Goal: Task Accomplishment & Management: Complete application form

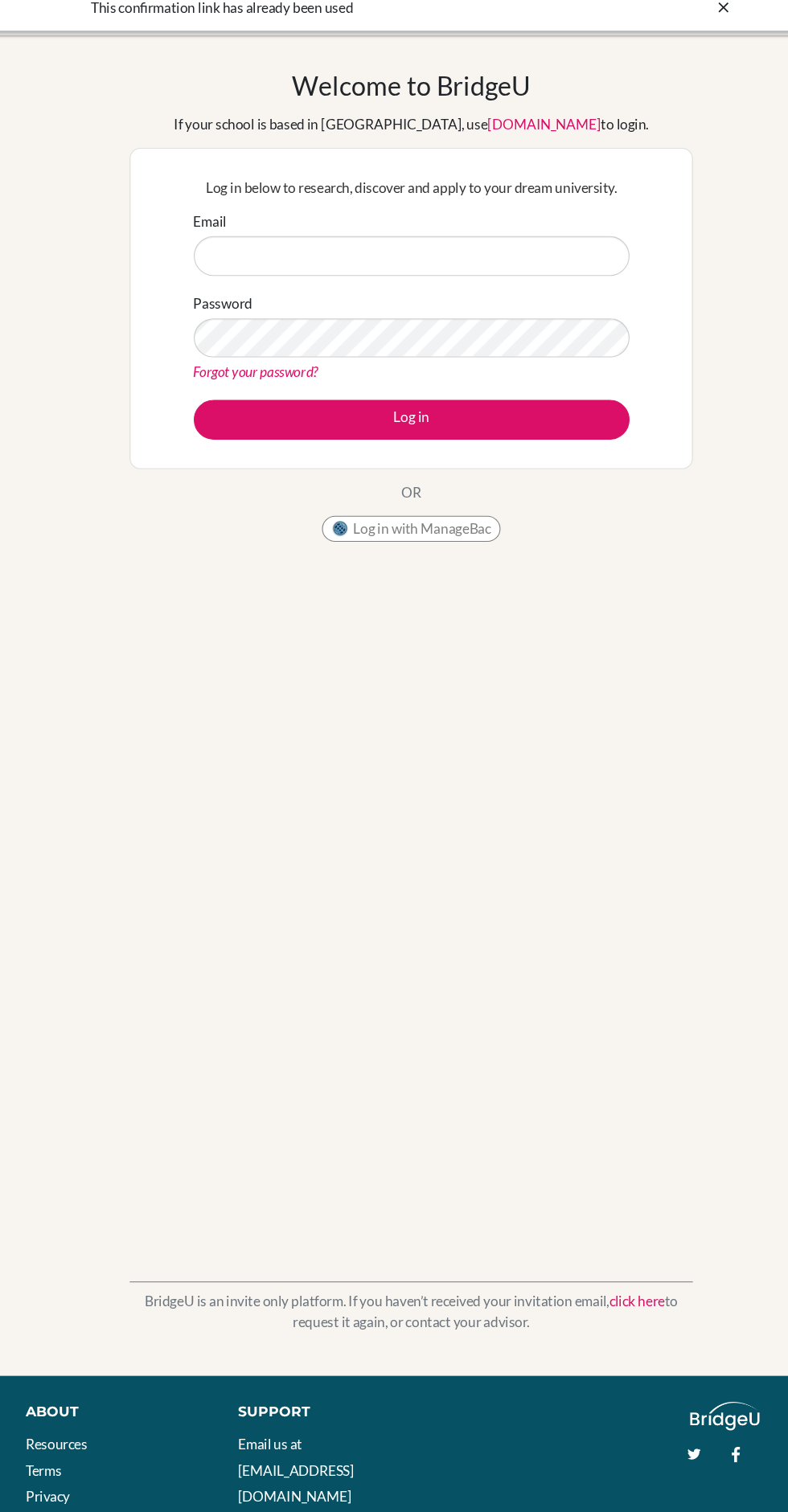
click at [328, 252] on input "Email" at bounding box center [394, 253] width 405 height 37
type input "[EMAIL_ADDRESS][DOMAIN_NAME]"
click at [192, 387] on button "Log in" at bounding box center [394, 406] width 405 height 37
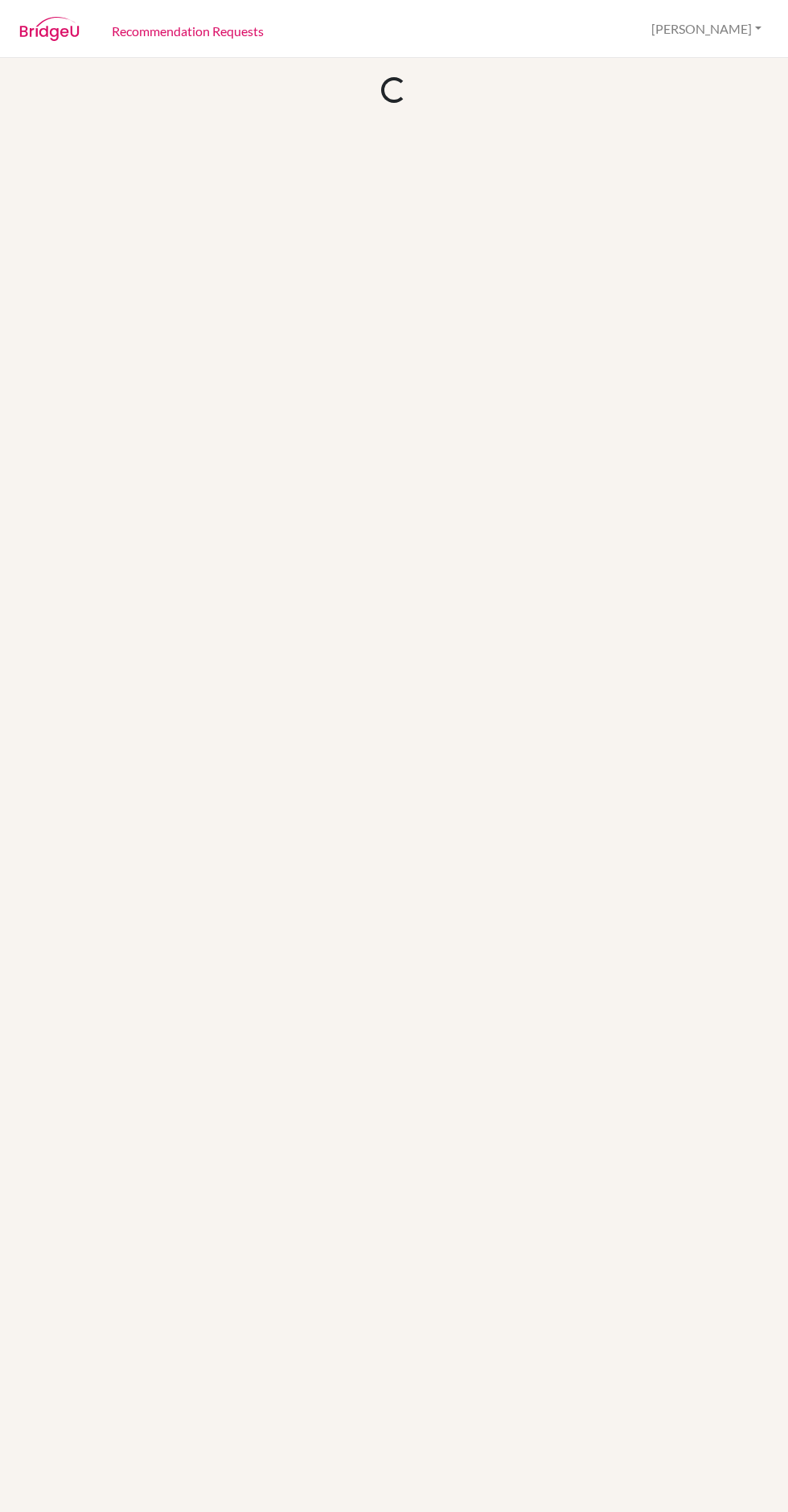
click at [450, 413] on div at bounding box center [394, 784] width 788 height 1453
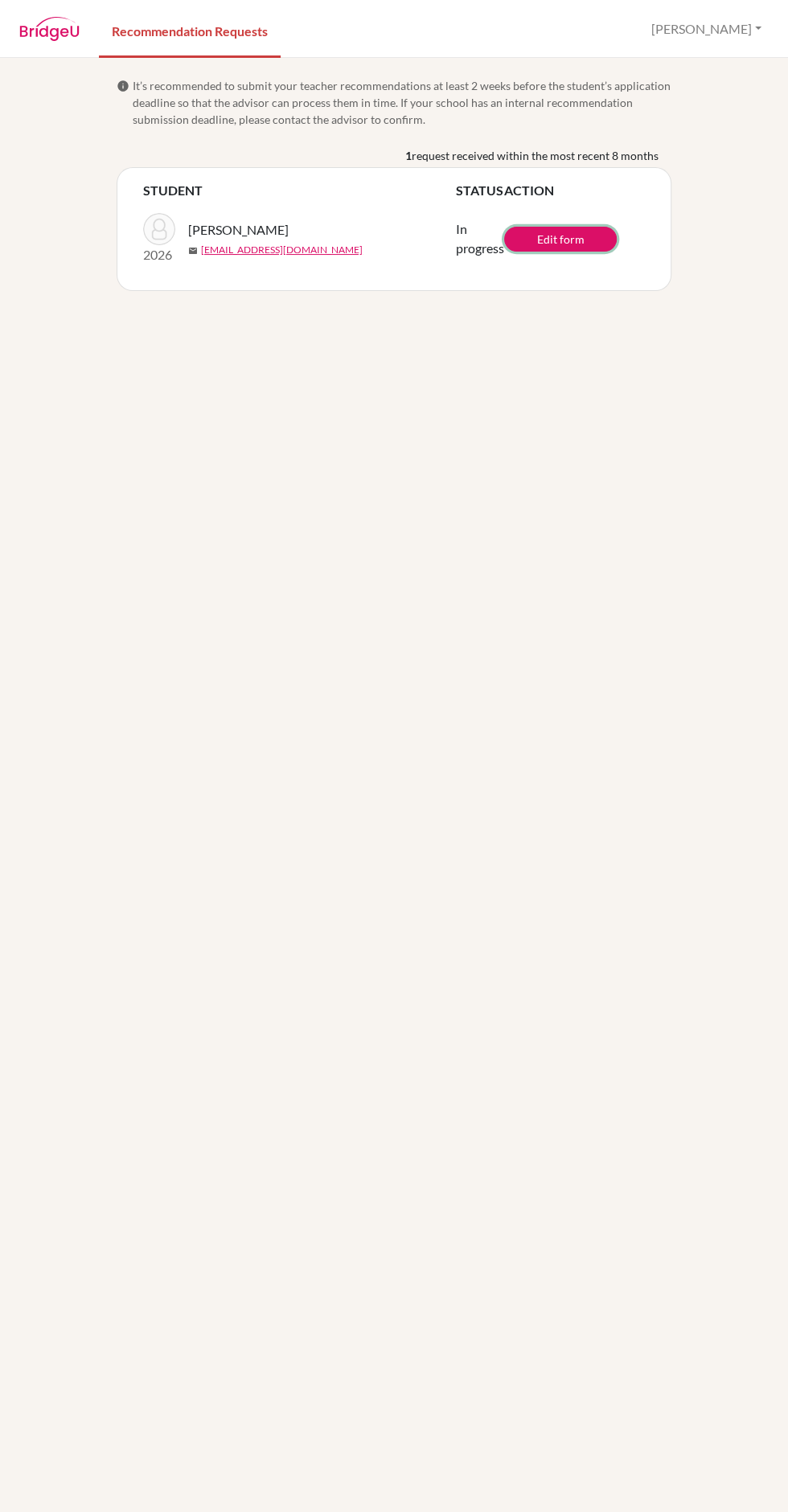
click at [579, 229] on link "Edit form" at bounding box center [560, 239] width 113 height 25
